Goal: Information Seeking & Learning: Learn about a topic

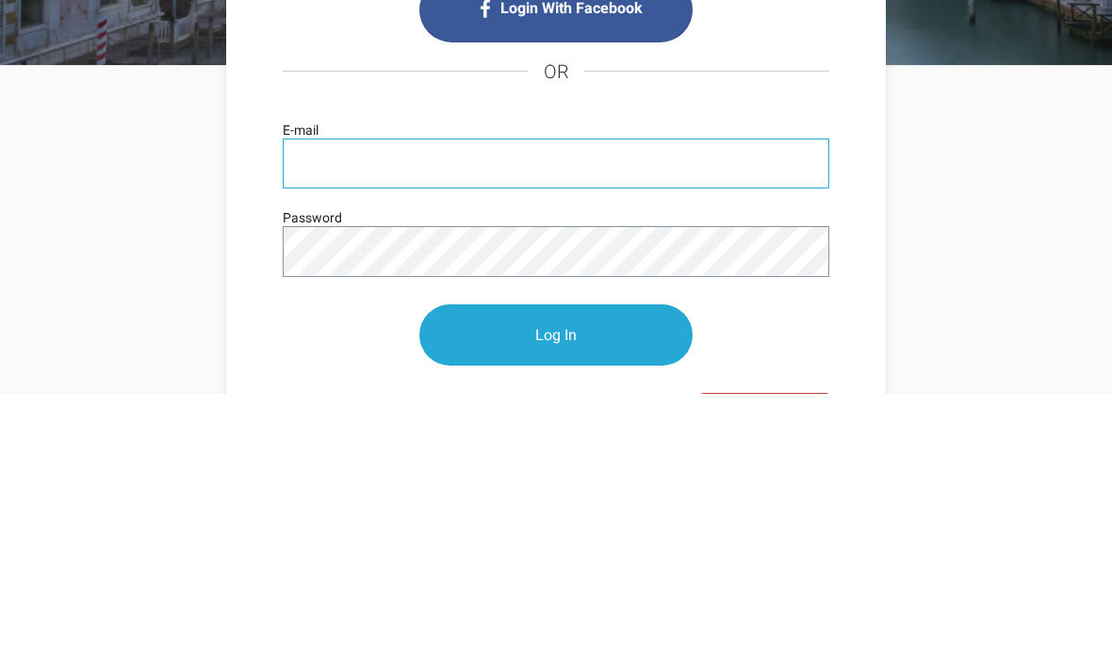
type input "jepalmeira@yahoo.com"
click at [556, 579] on input "Log In" at bounding box center [555, 609] width 273 height 61
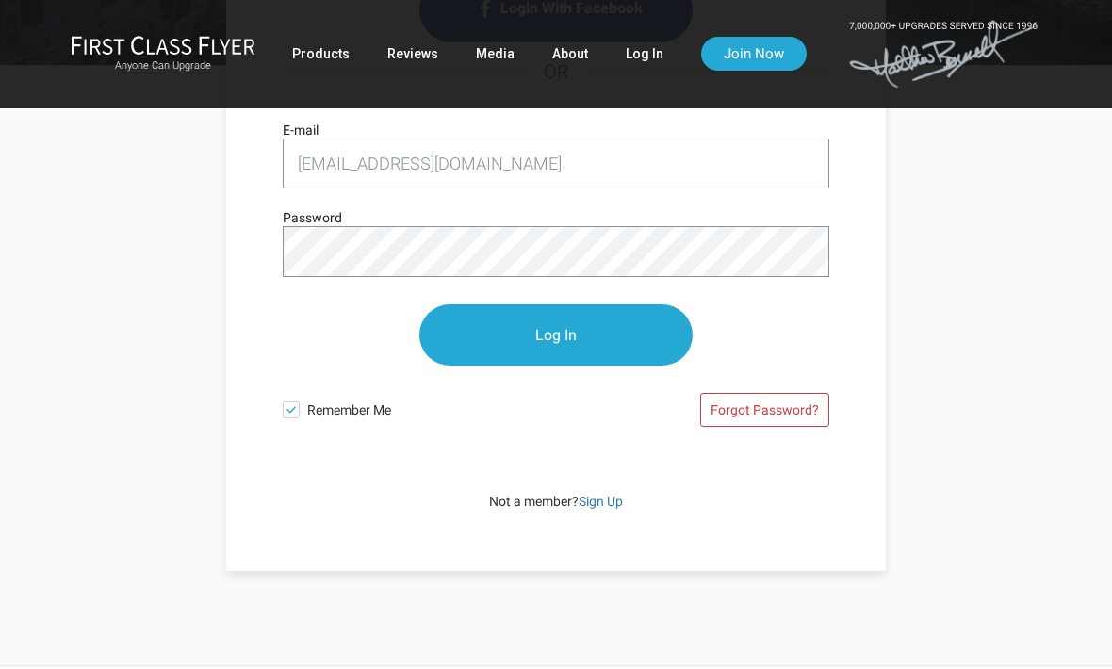
click at [491, 350] on input "Log In" at bounding box center [555, 334] width 273 height 61
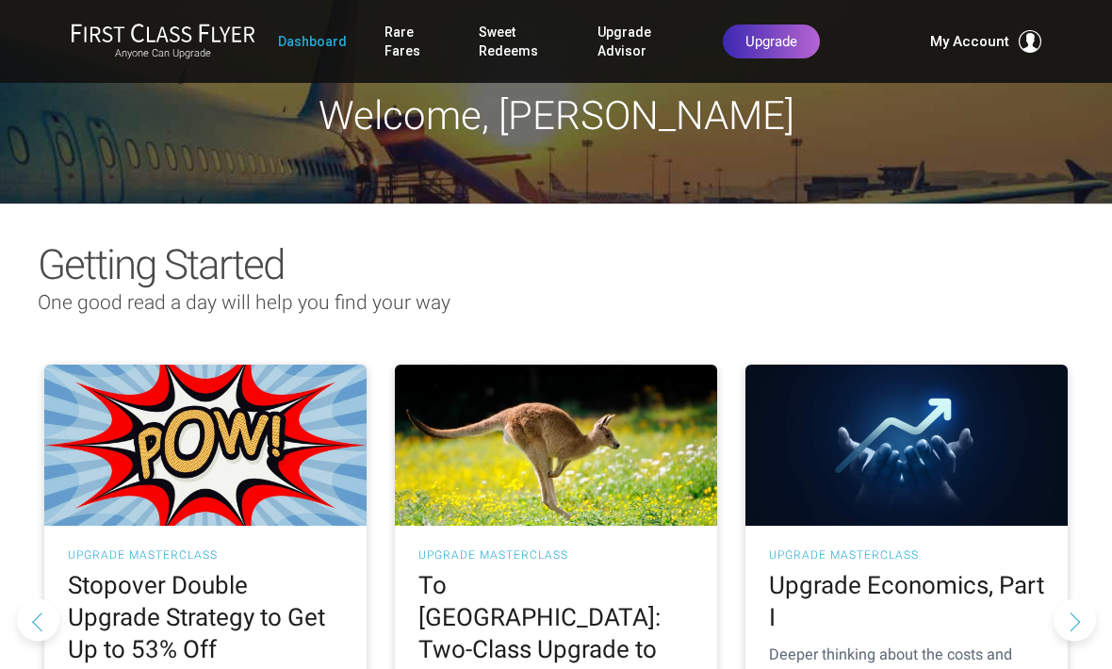
click at [620, 41] on link "Upgrade Advisor" at bounding box center [641, 41] width 88 height 53
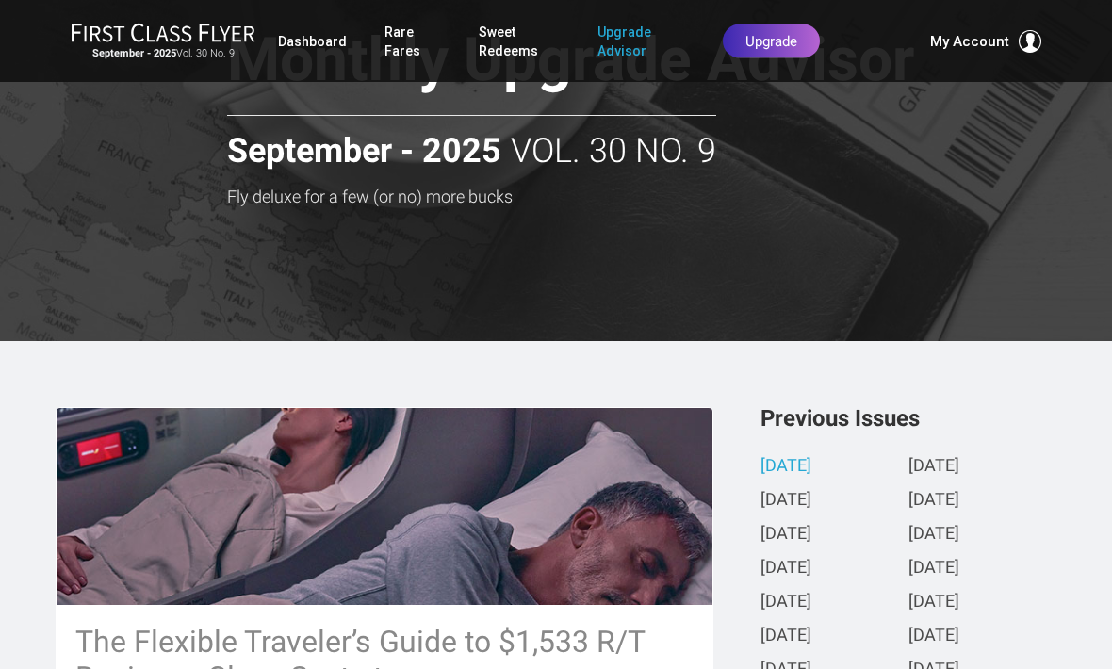
click at [776, 472] on link "September 2025" at bounding box center [785, 468] width 51 height 20
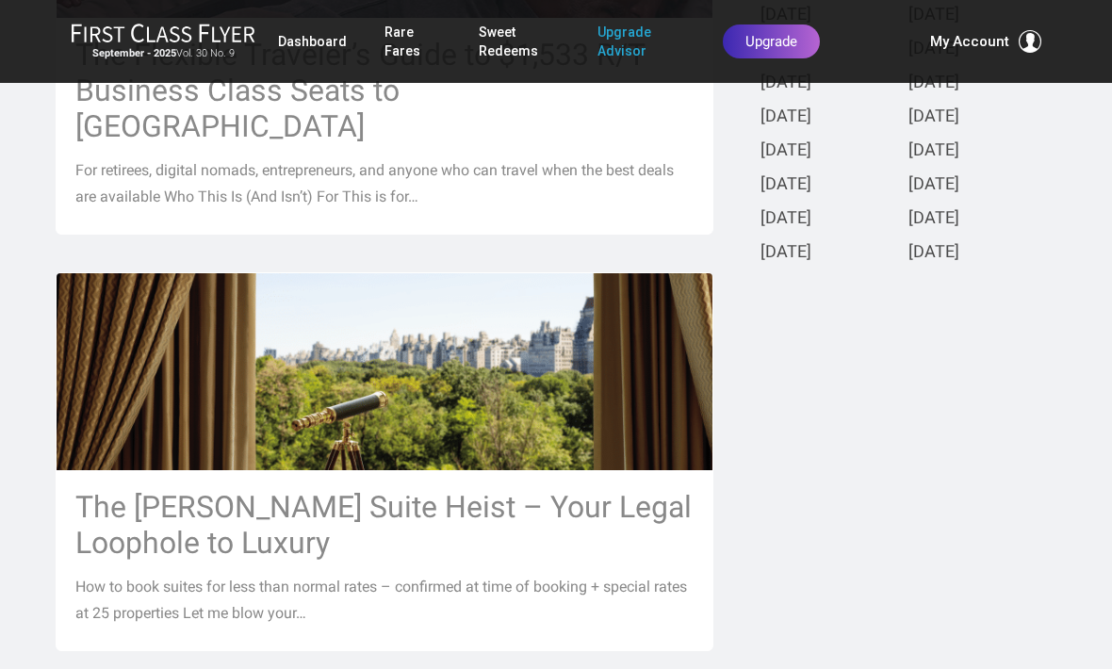
scroll to position [696, 0]
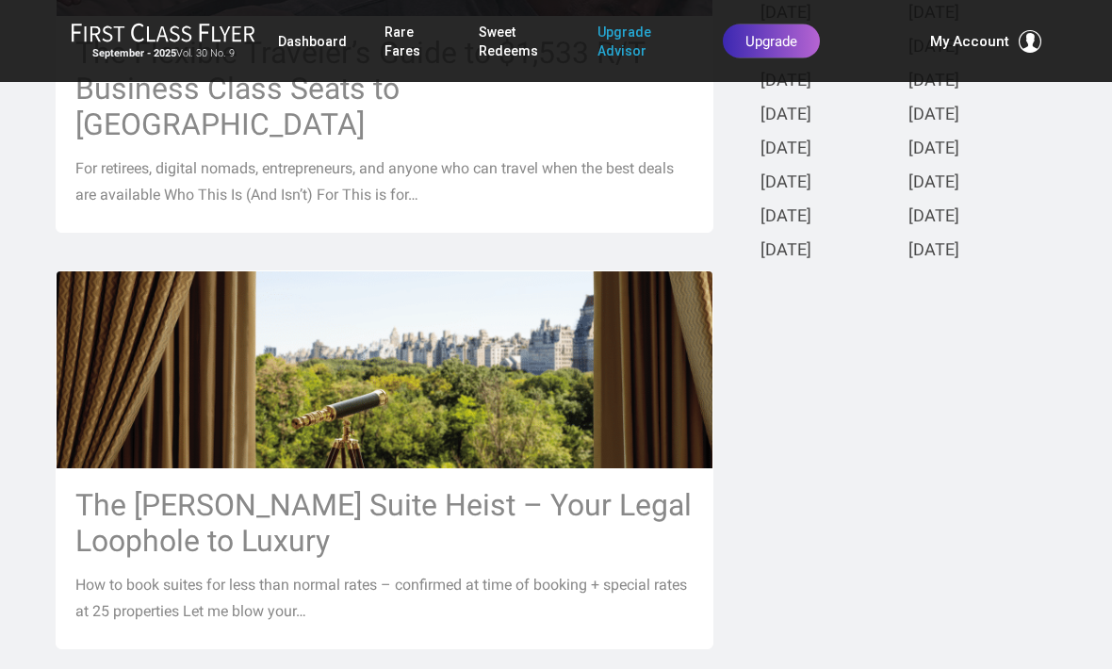
click at [203, 488] on h3 "The [PERSON_NAME] Suite Heist – Your Legal Loophole to Luxury" at bounding box center [384, 524] width 618 height 72
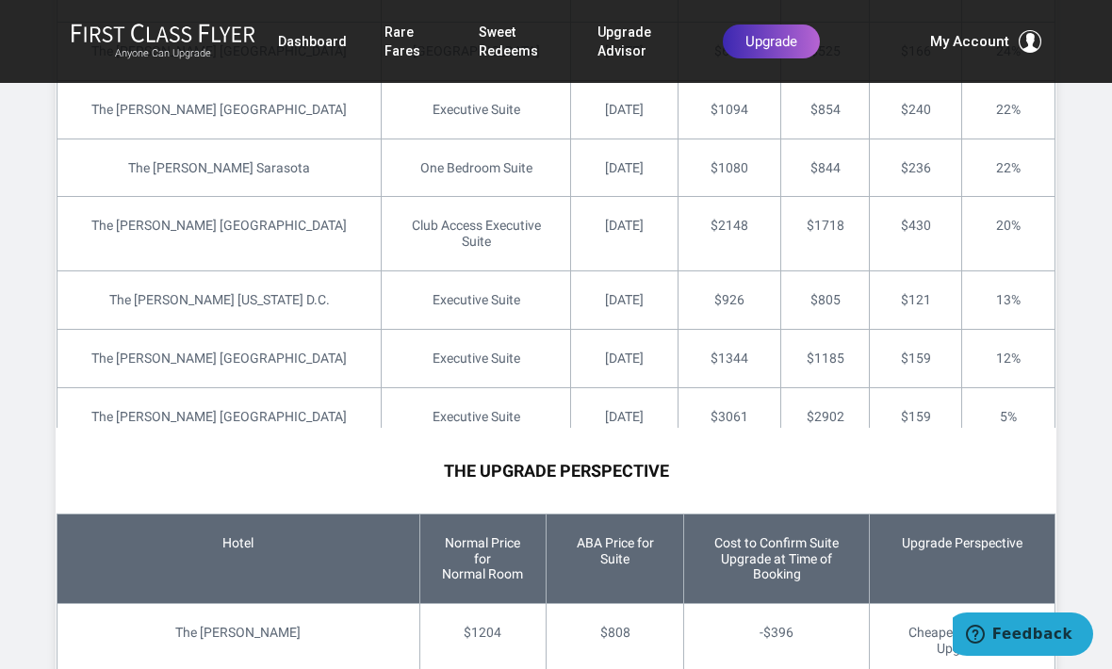
scroll to position [6509, 0]
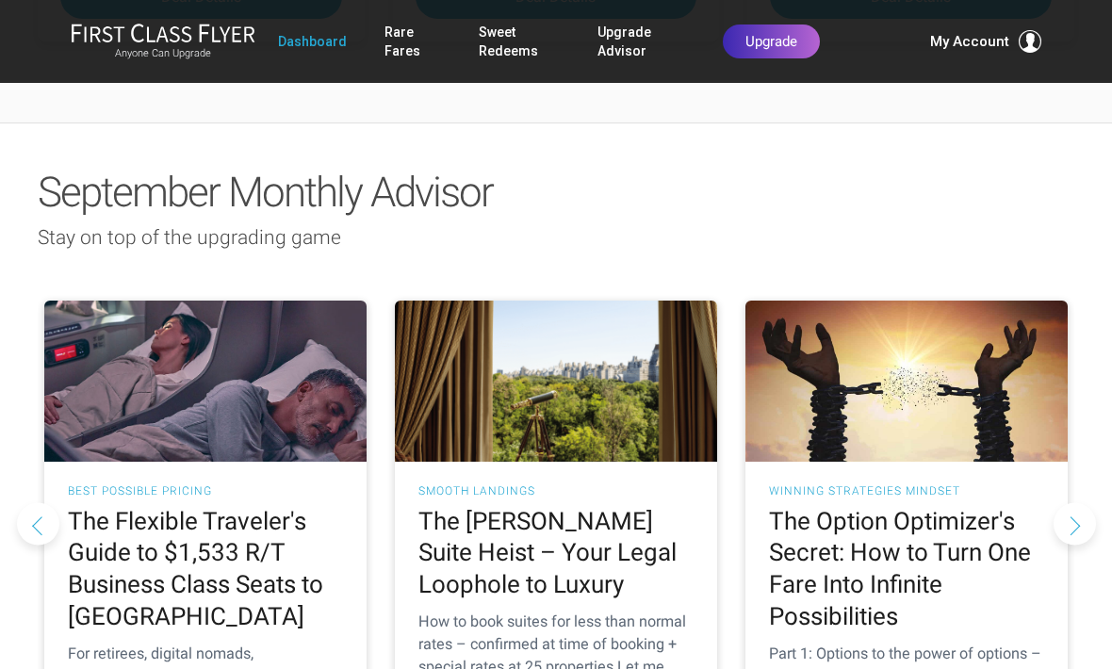
scroll to position [1636, 0]
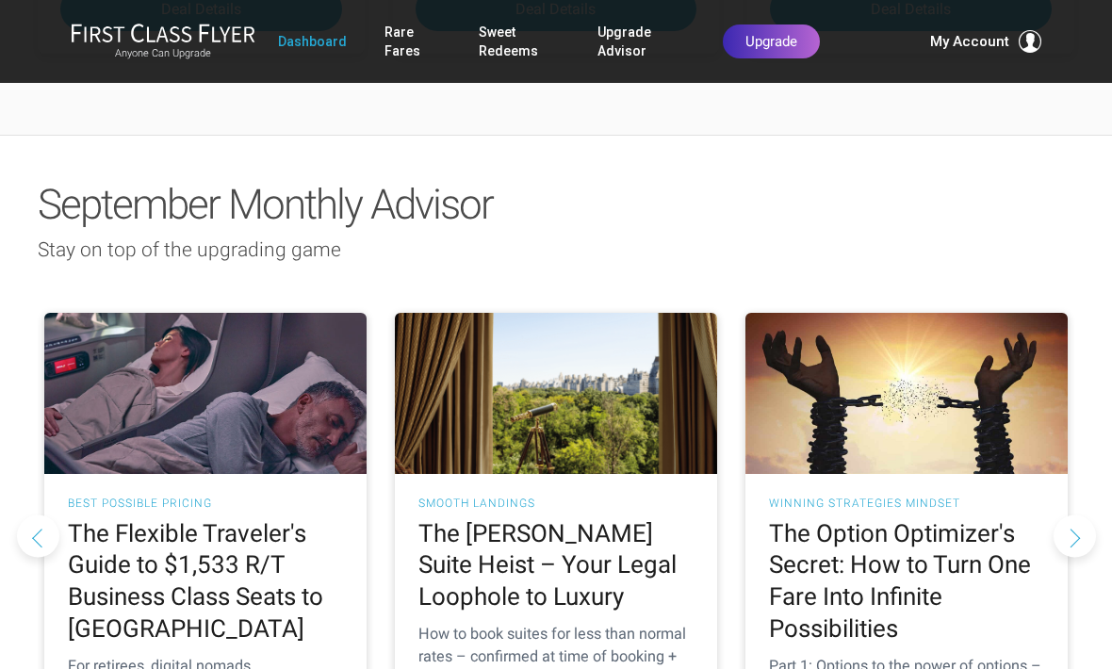
click at [1075, 514] on button "Next slide" at bounding box center [1074, 535] width 42 height 42
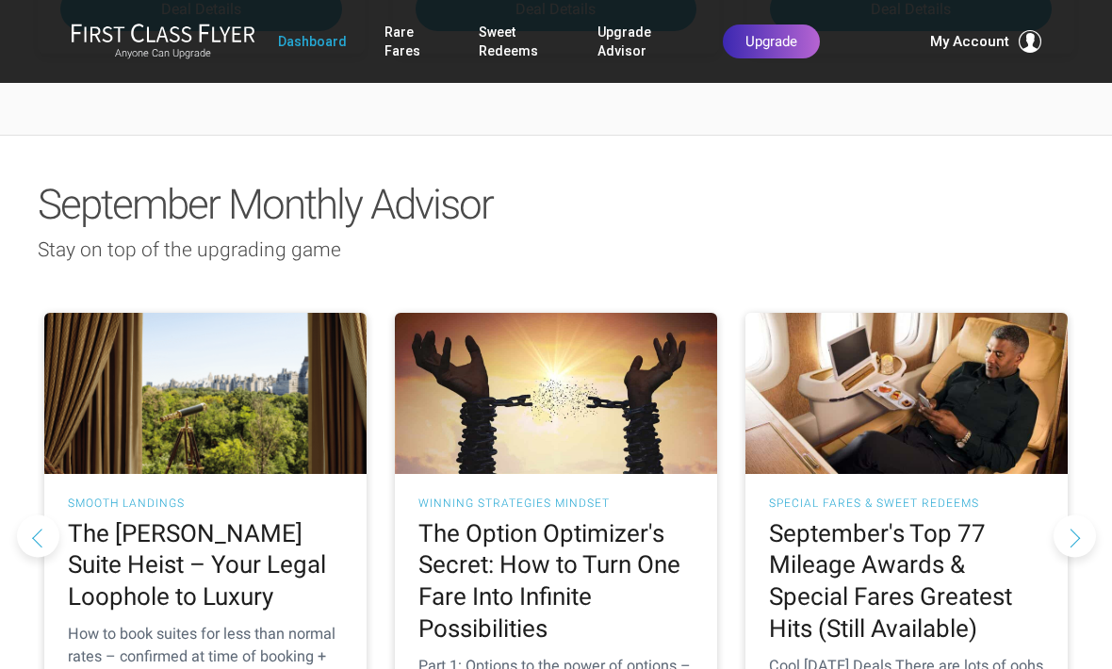
click at [1081, 514] on button "Next slide" at bounding box center [1074, 535] width 42 height 42
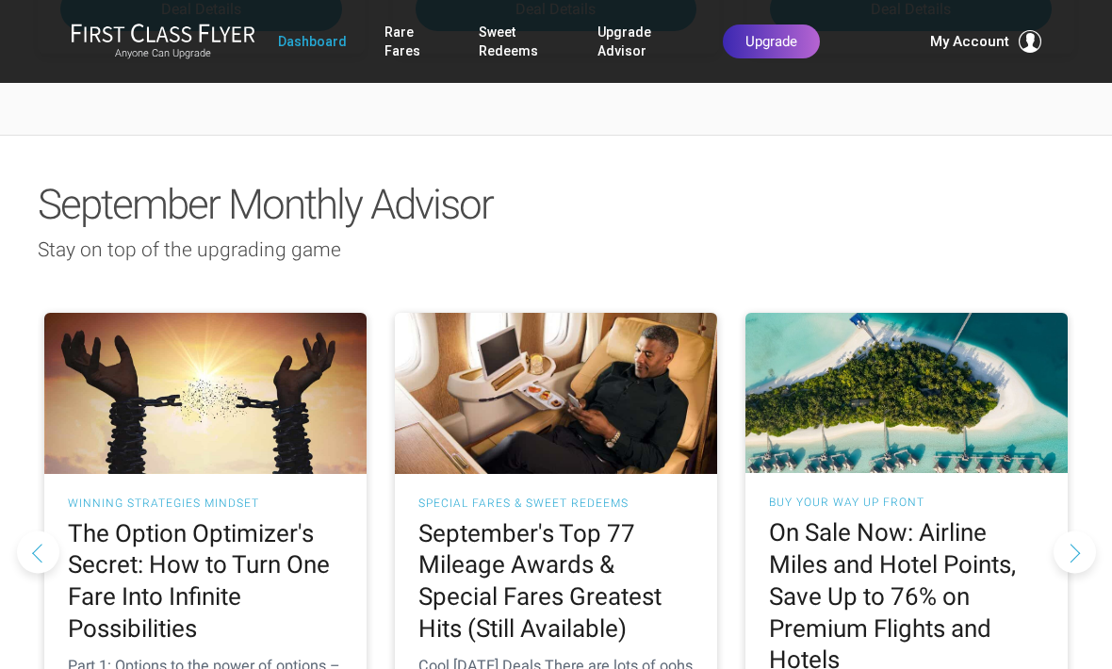
click at [1073, 530] on button "Next slide" at bounding box center [1074, 551] width 42 height 42
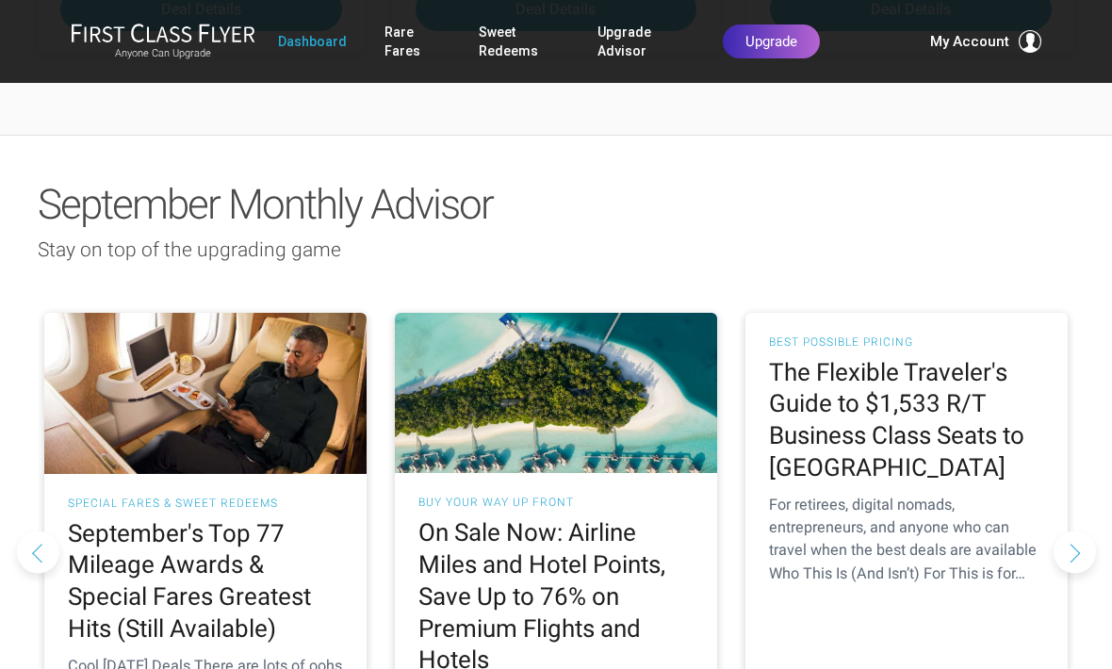
click at [1073, 454] on div "Best Possible Pricing The Flexible Traveler's Guide to $1,533 R/T Business Clas…" at bounding box center [906, 574] width 335 height 578
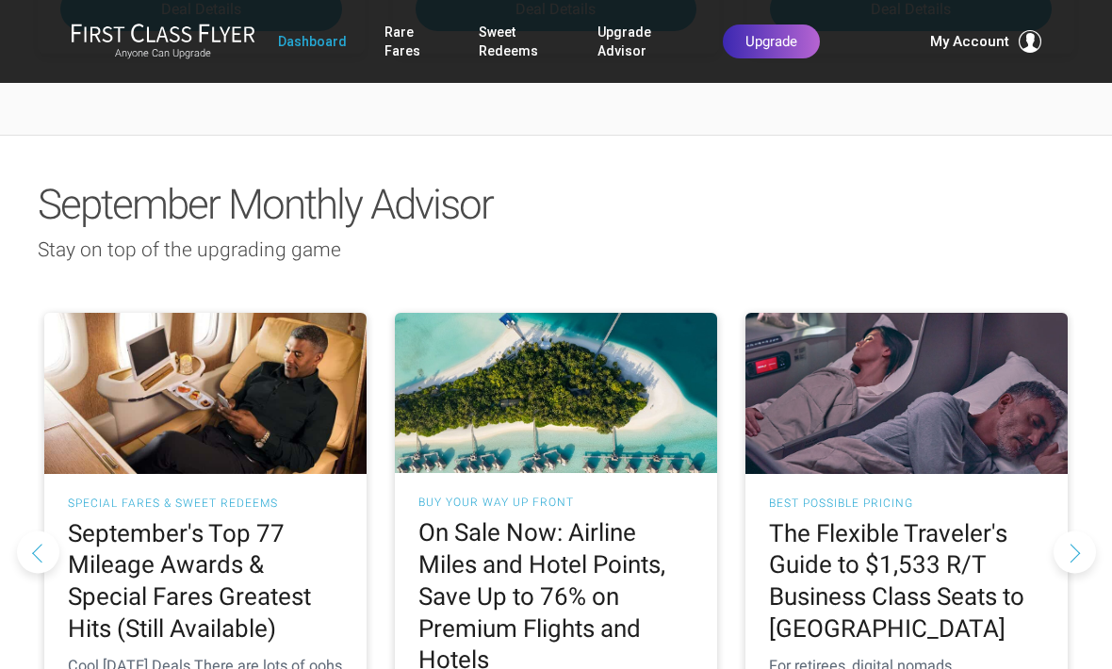
scroll to position [1656, 0]
